Goal: Find specific page/section: Find specific page/section

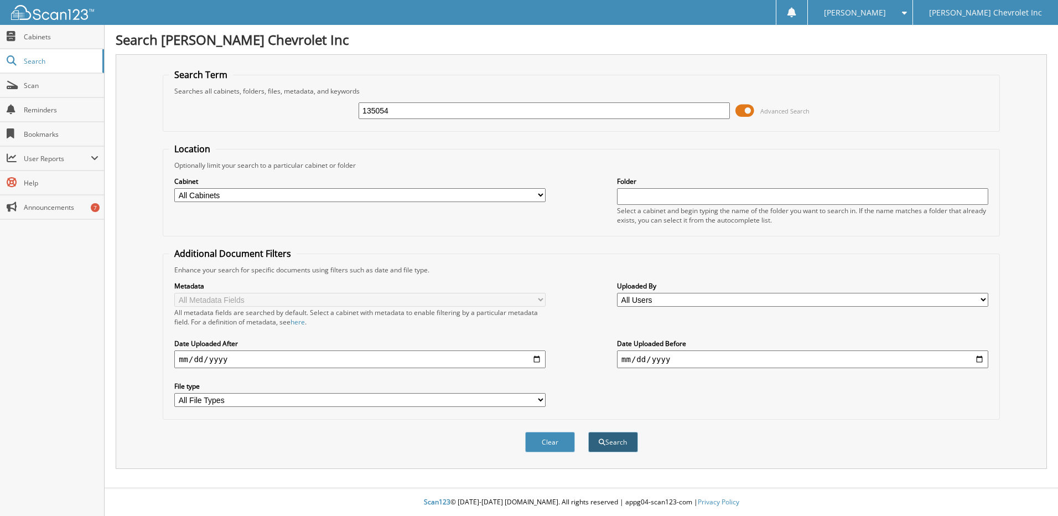
type input "135054"
click at [621, 439] on button "Search" at bounding box center [613, 441] width 50 height 20
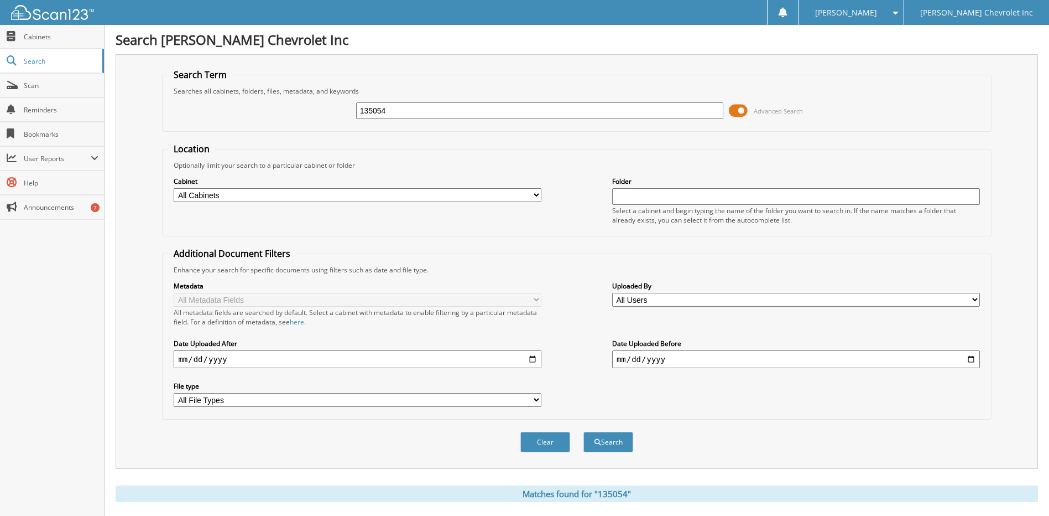
click at [383, 194] on select "All Cabinets 2010-2012 car deals 2016 - 2018 EOM Rpts 4X4 ACCOUNTS PAYABLE 4x4 …" at bounding box center [358, 195] width 368 height 14
select select "3863"
click at [174, 188] on select "All Cabinets 2010-2012 car deals 2016 - 2018 EOM Rpts 4X4 ACCOUNTS PAYABLE 4x4 …" at bounding box center [358, 195] width 368 height 14
click at [616, 444] on button "Search" at bounding box center [609, 441] width 50 height 20
click at [607, 437] on button "Search" at bounding box center [609, 441] width 50 height 20
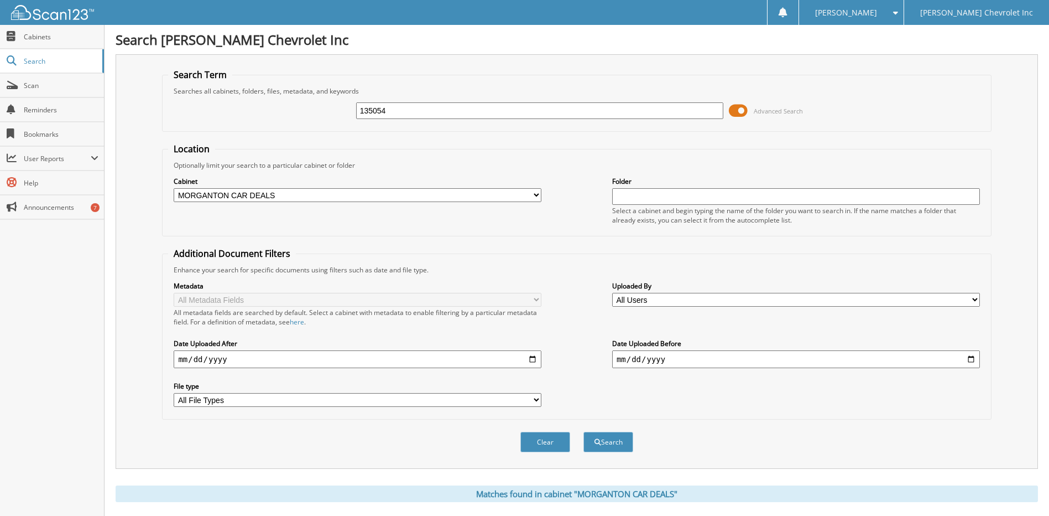
click at [641, 193] on input "text" at bounding box center [796, 196] width 368 height 17
drag, startPoint x: 390, startPoint y: 105, endPoint x: 170, endPoint y: 134, distance: 222.1
click at [188, 131] on fieldset "Search Term Searches all cabinets, folders, files, metadata, and keywords 13505…" at bounding box center [576, 100] width 829 height 63
click at [624, 195] on input "text" at bounding box center [796, 196] width 368 height 17
click at [615, 438] on button "Search" at bounding box center [609, 441] width 50 height 20
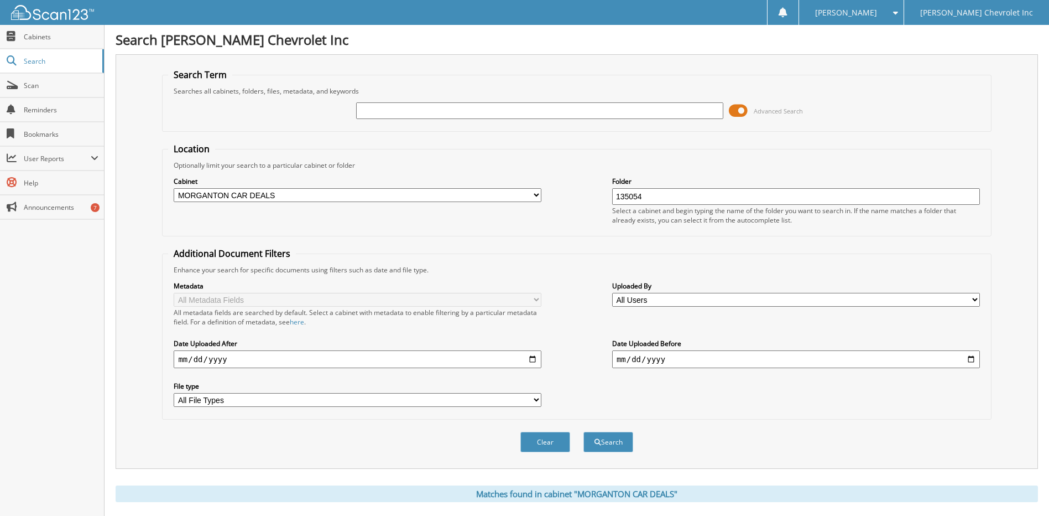
click at [377, 113] on input "text" at bounding box center [540, 110] width 368 height 17
drag, startPoint x: 661, startPoint y: 190, endPoint x: 573, endPoint y: 190, distance: 87.4
click at [573, 190] on div "Cabinet All Cabinets [DATE]-[DATE] car deals [DATE] - [DATE] EOM Rpts 4X4 ACCOU…" at bounding box center [576, 200] width 817 height 60
type input "1"
click at [40, 39] on span "Cabinets" at bounding box center [61, 36] width 75 height 9
